Goal: Complete application form

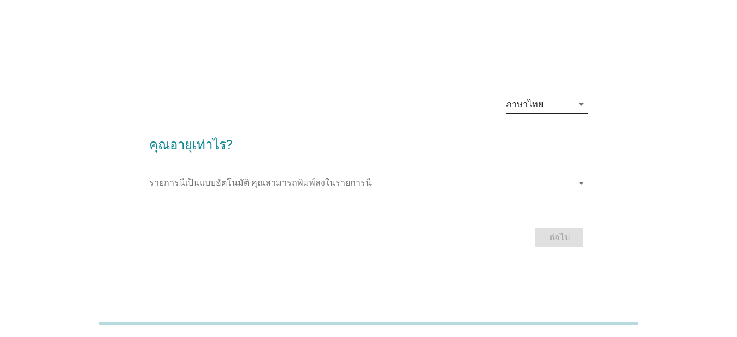
click at [574, 102] on div "arrow_drop_down" at bounding box center [579, 104] width 15 height 13
click at [574, 102] on div "18 19 20 21 22 23 24 25 26 27 28 29 30 31 32 33 34 35 36 37 English ภาษาไทย ภาษ…" at bounding box center [368, 168] width 737 height 337
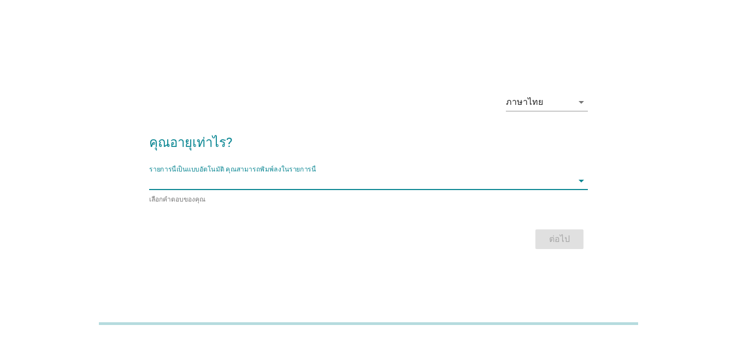
click at [235, 183] on input "รายการนี้เป็นแบบอัตโนมัติ คุณสามารถพิมพ์ลงในรายการนี้" at bounding box center [360, 180] width 423 height 17
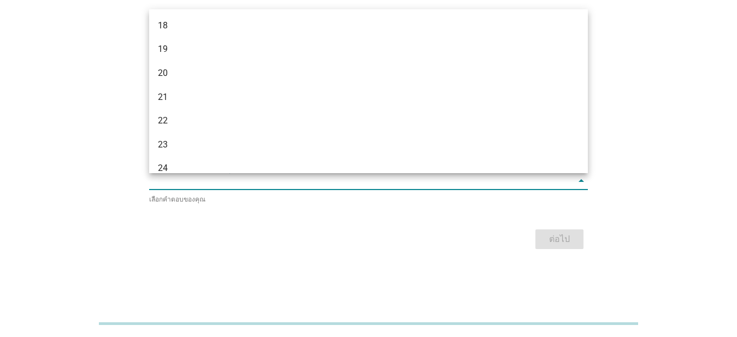
click at [283, 239] on div "ต่อไป" at bounding box center [368, 239] width 439 height 26
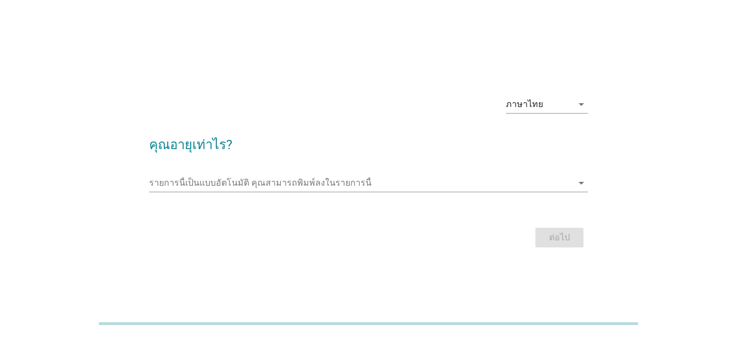
click at [182, 192] on div "รายการนี้เป็นแบบอัตโนมัติ [PERSON_NAME]พิมพ์ลงในรายการนี้ arrow_drop_down" at bounding box center [368, 188] width 439 height 28
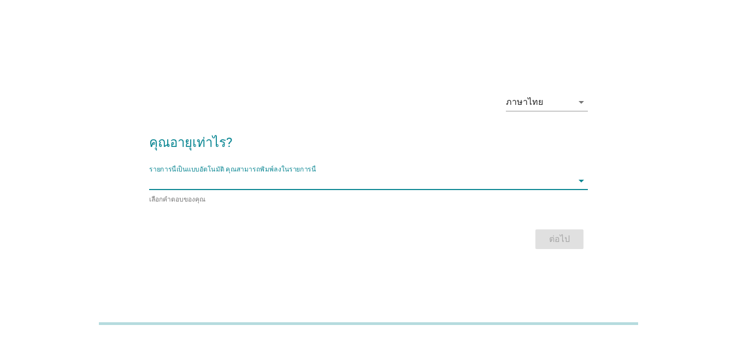
click at [182, 186] on input "รายการนี้เป็นแบบอัตโนมัติ คุณสามารถพิมพ์ลงในรายการนี้" at bounding box center [360, 180] width 423 height 17
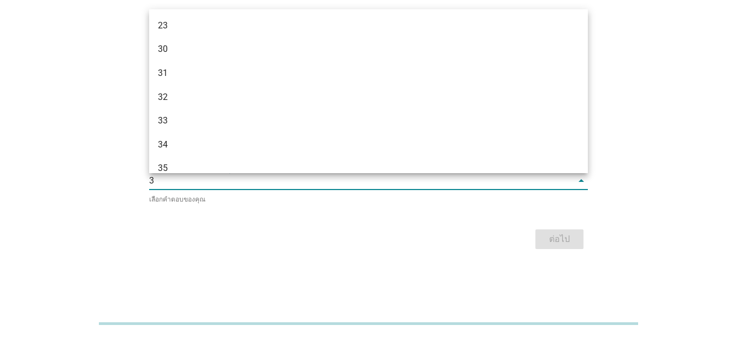
type input "39"
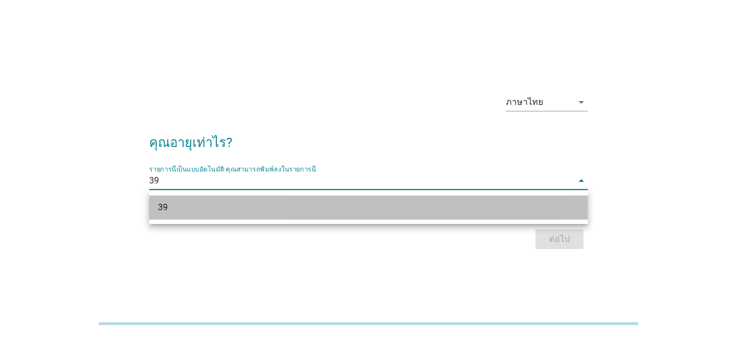
click at [188, 206] on div "39" at bounding box center [351, 207] width 386 height 13
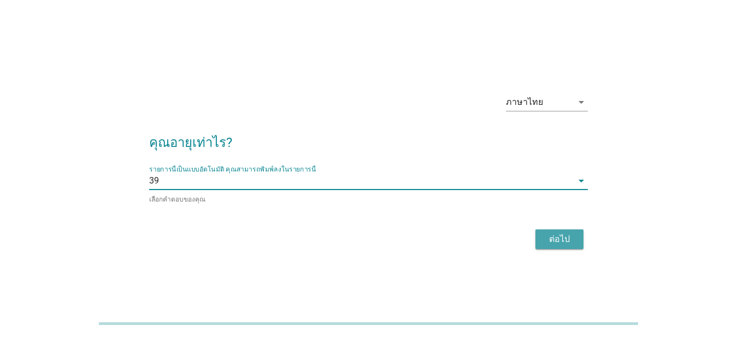
click at [560, 237] on div "ต่อไป" at bounding box center [559, 239] width 31 height 13
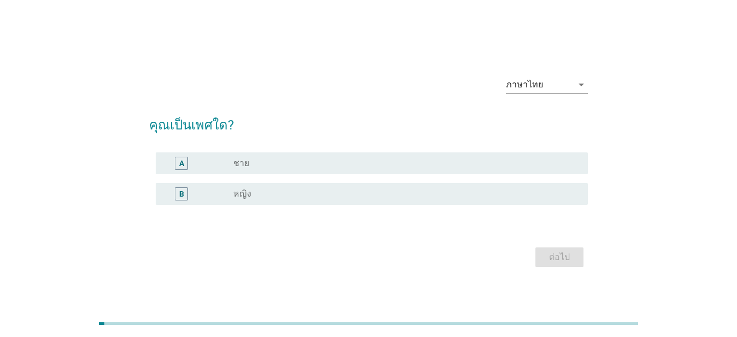
click at [231, 193] on div "B" at bounding box center [198, 193] width 69 height 13
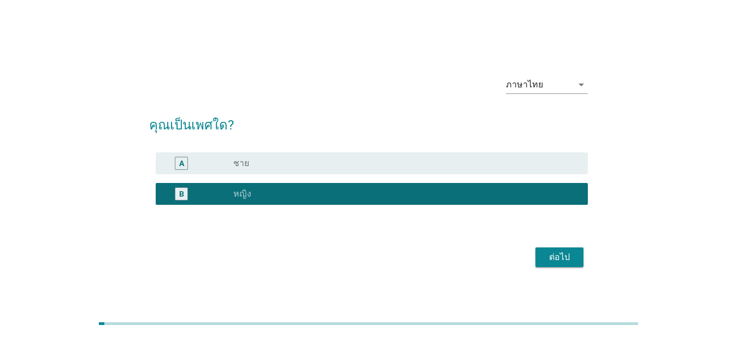
click at [561, 253] on div "ต่อไป" at bounding box center [559, 257] width 31 height 13
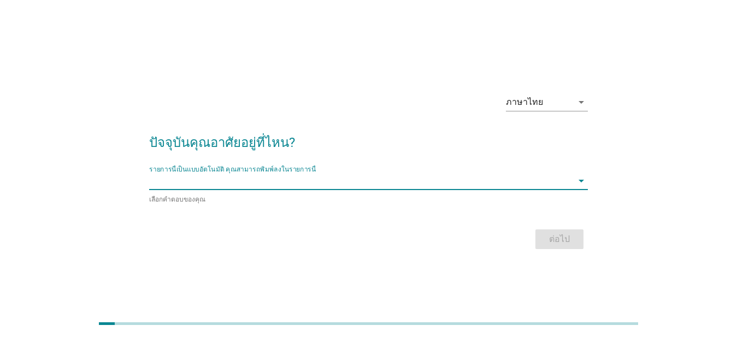
click at [175, 186] on input "รายการนี้เป็นแบบอัตโนมัติ คุณสามารถพิมพ์ลงในรายการนี้" at bounding box center [360, 180] width 423 height 17
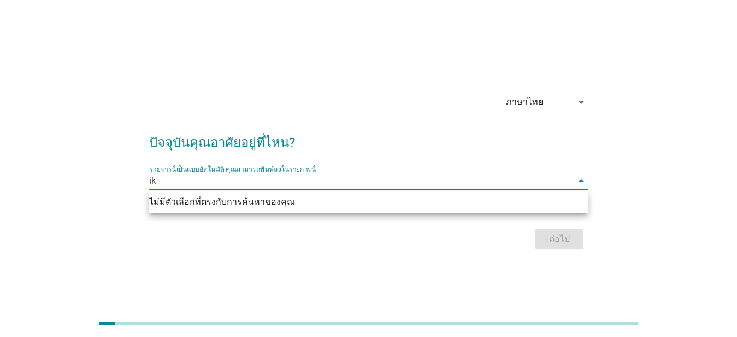
type input "i"
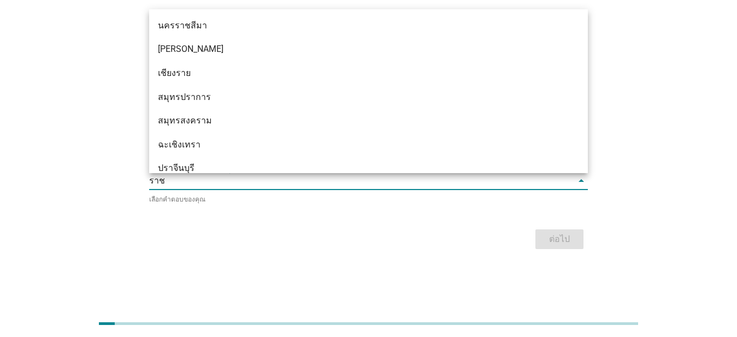
type input "ราชบ"
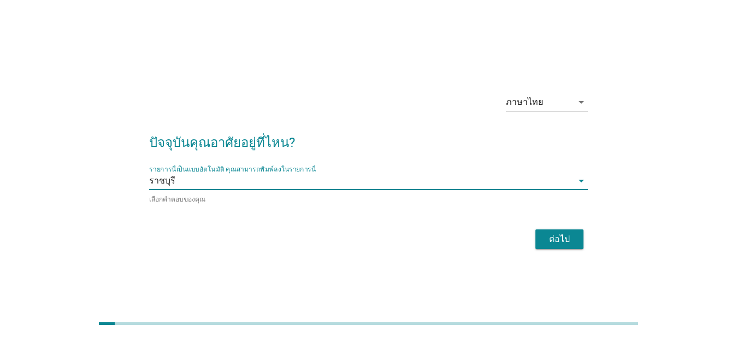
click at [559, 241] on div "ต่อไป" at bounding box center [559, 239] width 31 height 13
